Goal: Task Accomplishment & Management: Use online tool/utility

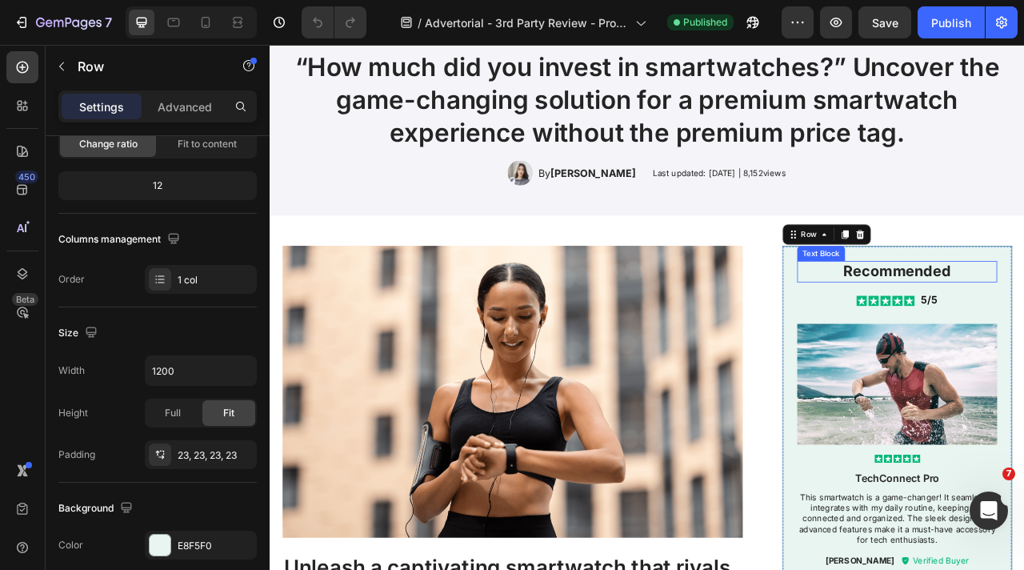
scroll to position [142, 0]
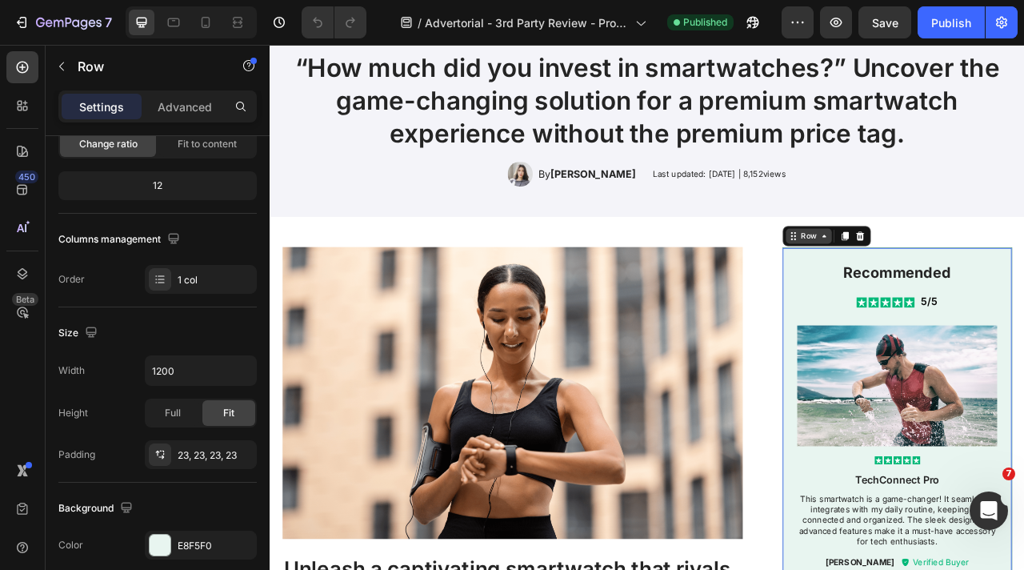
click at [970, 290] on icon at bounding box center [974, 287] width 13 height 13
click at [951, 284] on div "Row" at bounding box center [955, 287] width 26 height 14
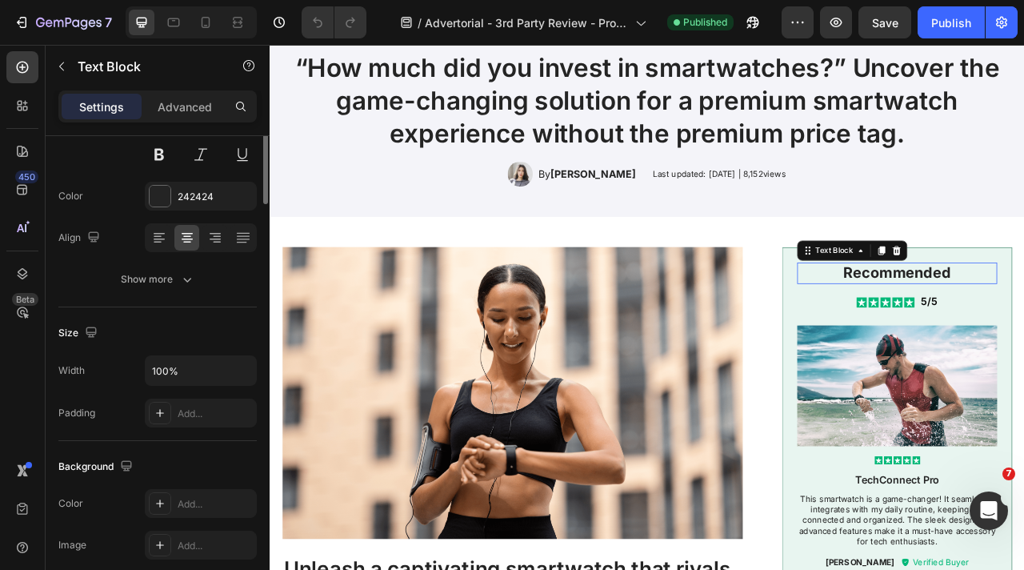
scroll to position [0, 0]
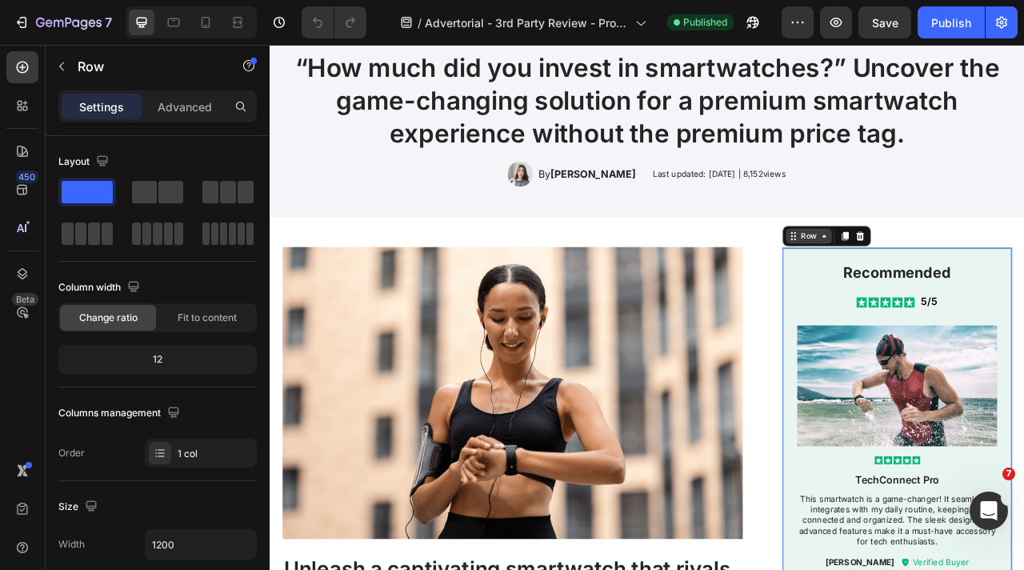
click at [969, 291] on icon at bounding box center [974, 287] width 13 height 13
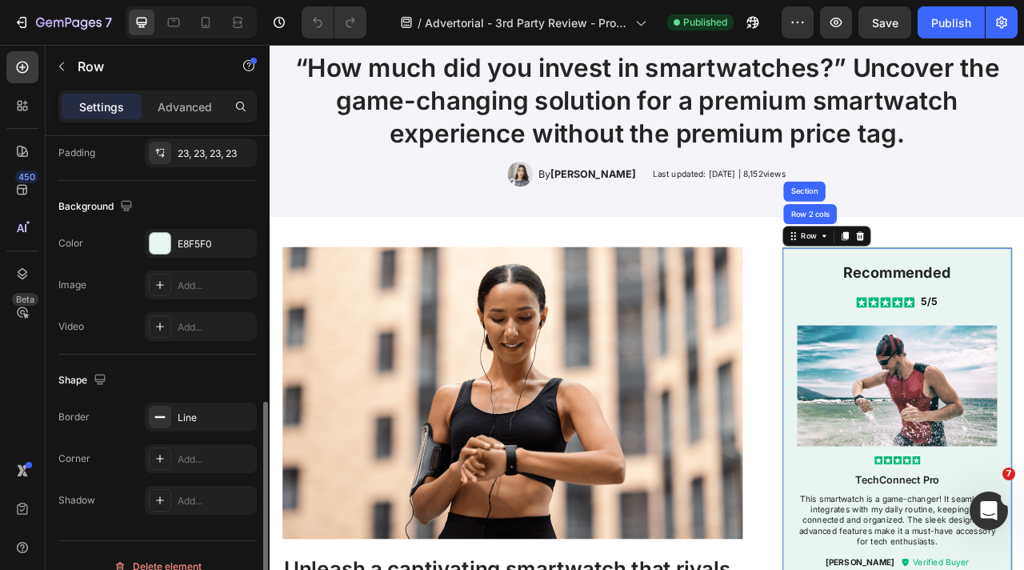
scroll to position [497, 0]
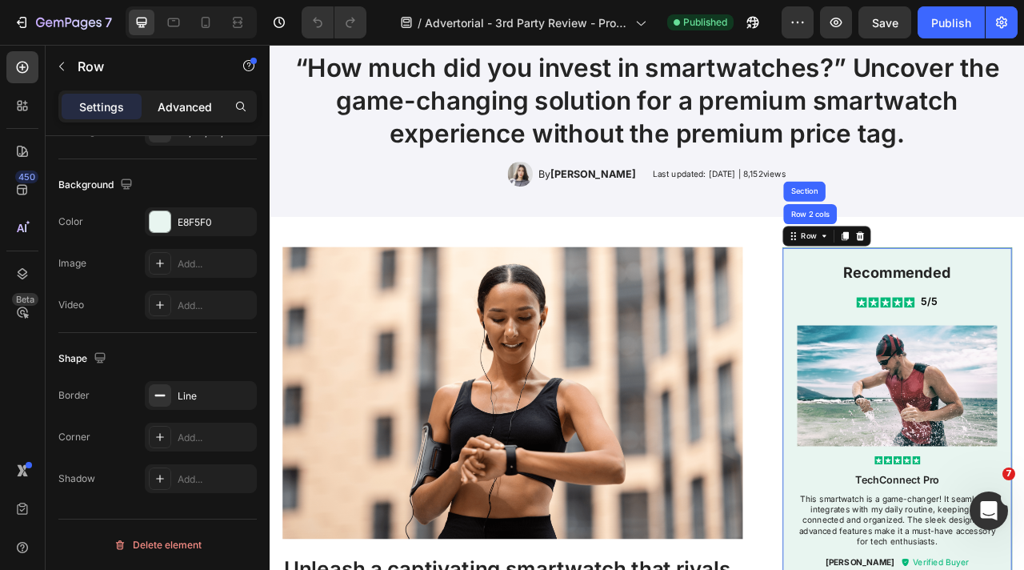
click at [187, 96] on div "Advanced" at bounding box center [185, 107] width 80 height 26
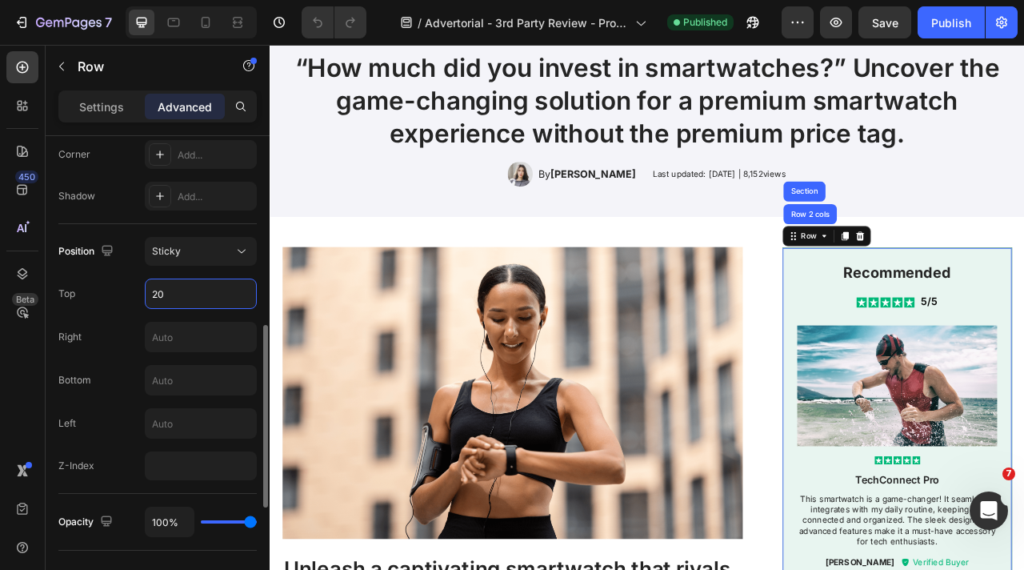
click at [210, 296] on input "20" at bounding box center [201, 293] width 110 height 29
click at [91, 294] on div "Top 100" at bounding box center [157, 294] width 198 height 30
drag, startPoint x: 173, startPoint y: 293, endPoint x: 39, endPoint y: 263, distance: 136.9
click at [74, 285] on div "Top 100" at bounding box center [157, 294] width 198 height 30
drag, startPoint x: 186, startPoint y: 301, endPoint x: 122, endPoint y: 296, distance: 64.2
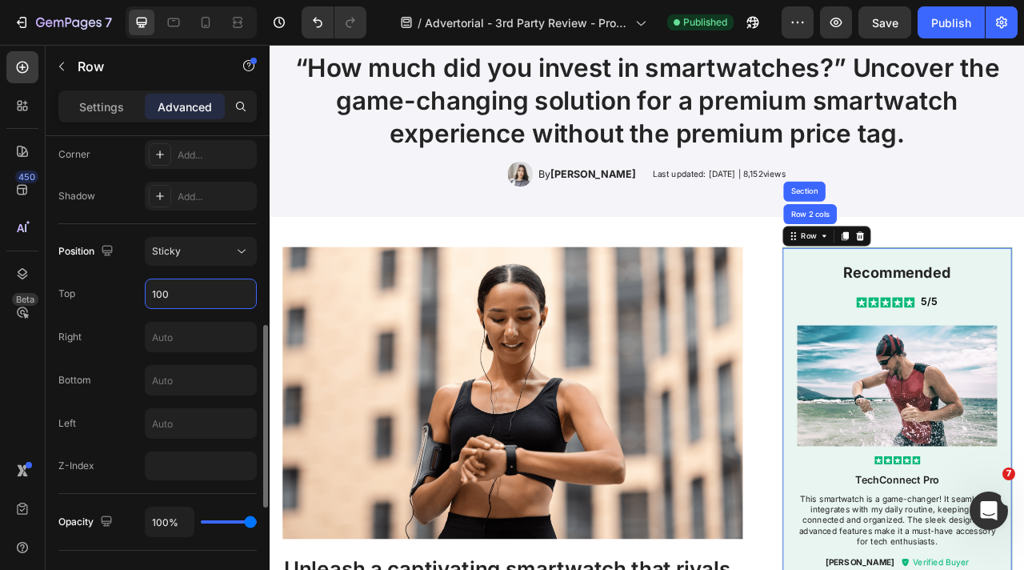
click at [122, 296] on div "Top 100" at bounding box center [157, 294] width 198 height 30
type input "20"
click at [102, 274] on div "Position Sticky Top 20 Right Bottom Left Z-Index" at bounding box center [157, 358] width 198 height 243
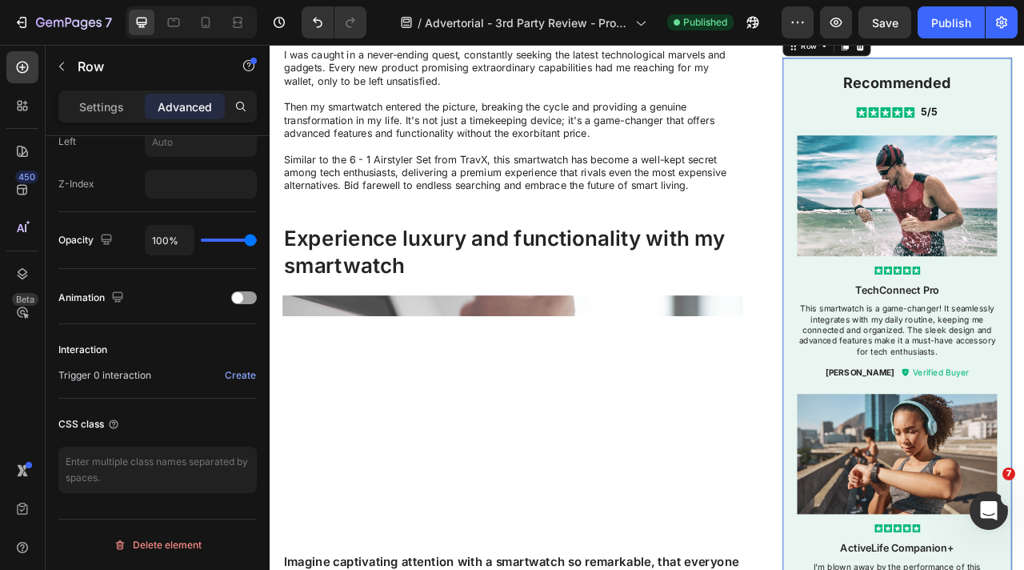
scroll to position [1366, 0]
